Goal: Task Accomplishment & Management: Use online tool/utility

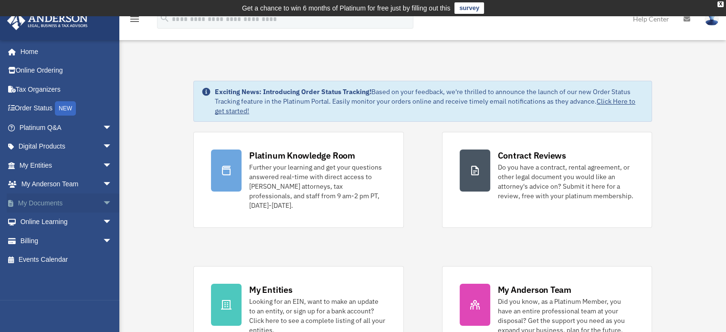
click at [103, 200] on span "arrow_drop_down" at bounding box center [112, 203] width 19 height 20
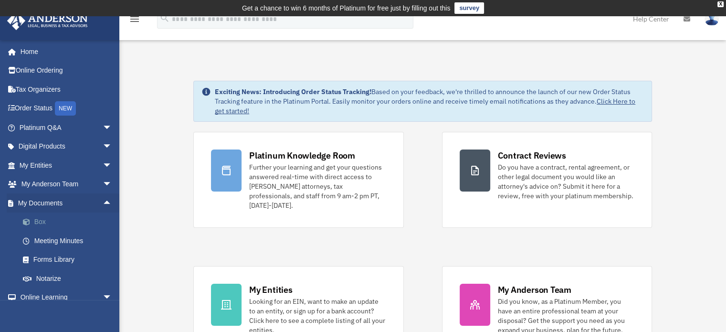
click at [35, 221] on link "Box" at bounding box center [69, 221] width 113 height 19
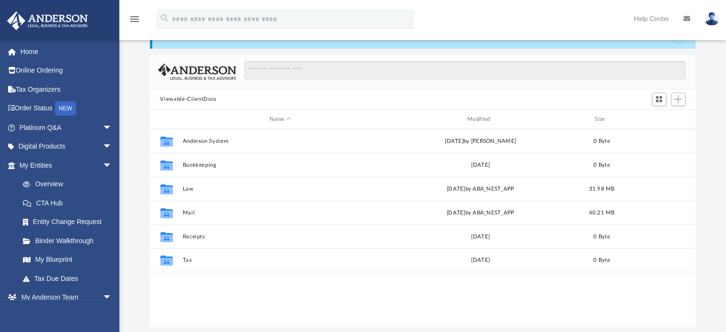
scroll to position [59, 0]
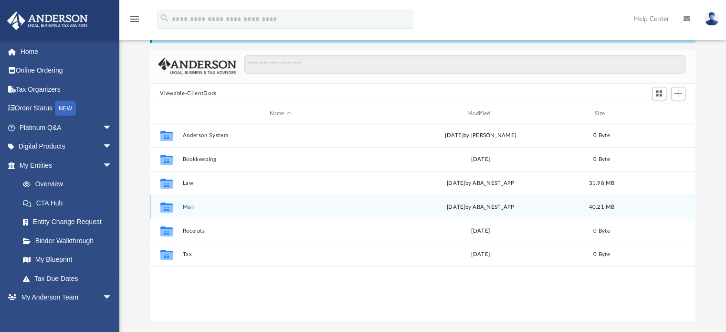
click at [481, 206] on div "Thu Oct 2 2025 by ABA_NEST_APP" at bounding box center [480, 207] width 196 height 9
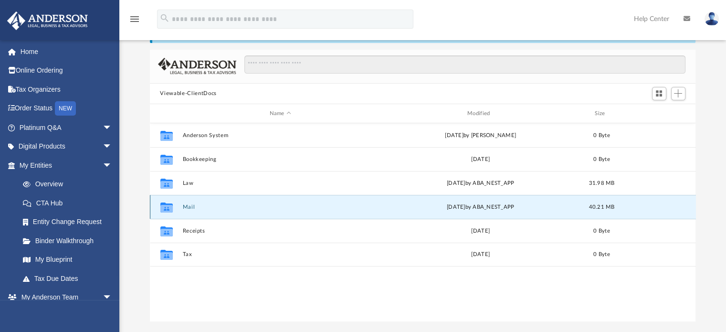
click at [190, 205] on button "Mail" at bounding box center [280, 207] width 196 height 6
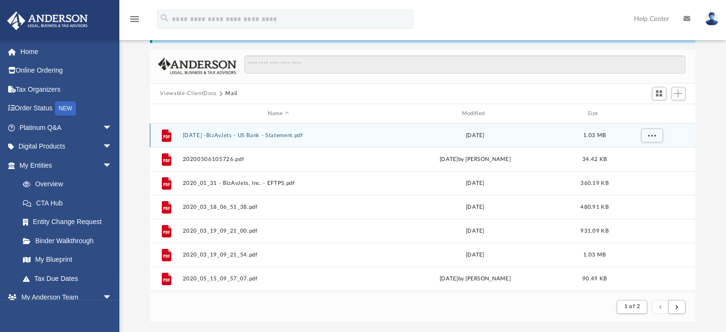
scroll to position [180, 538]
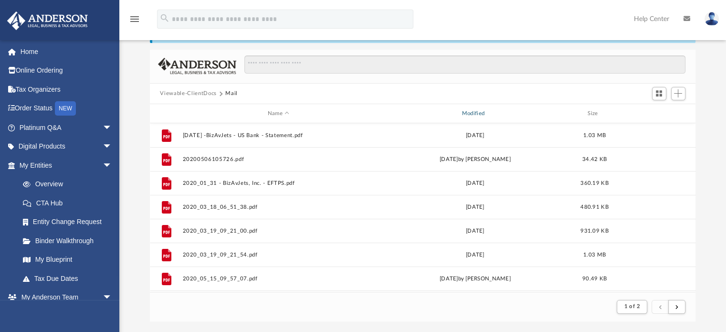
click at [475, 112] on div "Modified" at bounding box center [475, 113] width 192 height 9
click at [476, 114] on div "Modified" at bounding box center [475, 113] width 192 height 9
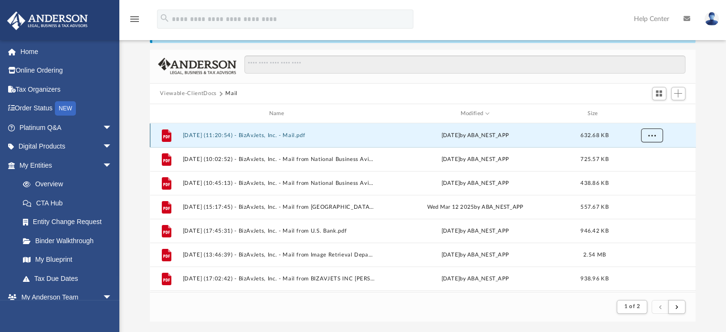
click at [644, 136] on button "More options" at bounding box center [652, 135] width 22 height 14
click at [642, 153] on li "Preview" at bounding box center [643, 154] width 28 height 10
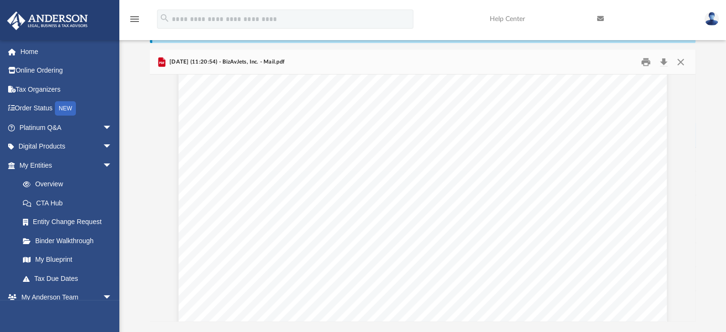
scroll to position [0, 0]
